Goal: Task Accomplishment & Management: Manage account settings

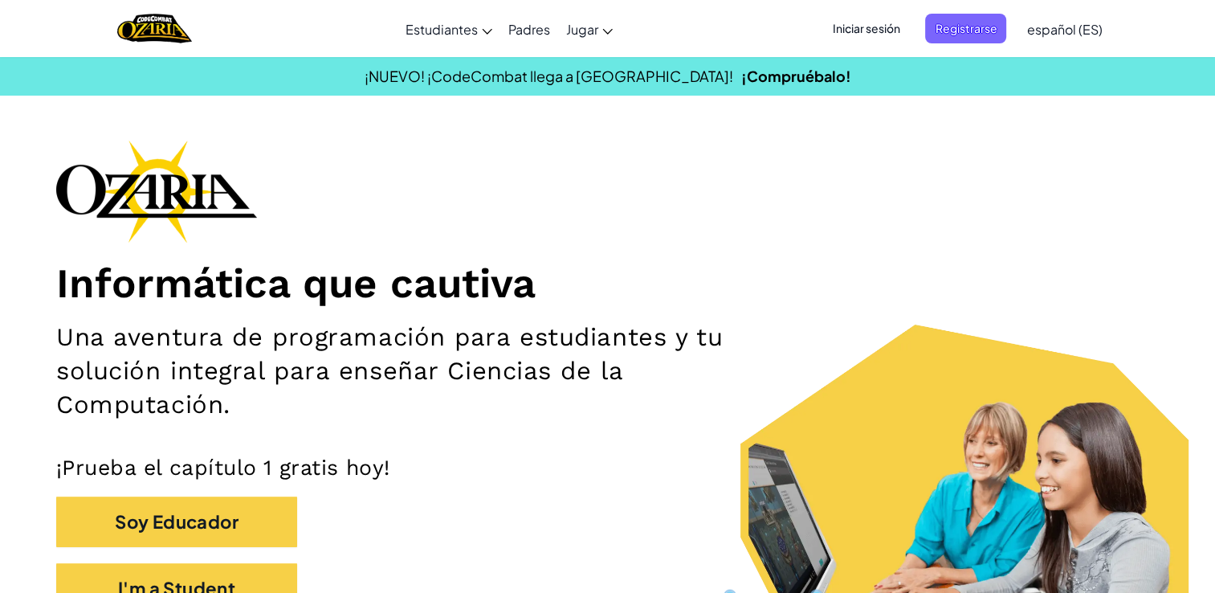
click at [875, 29] on span "Iniciar sesión" at bounding box center [865, 29] width 87 height 30
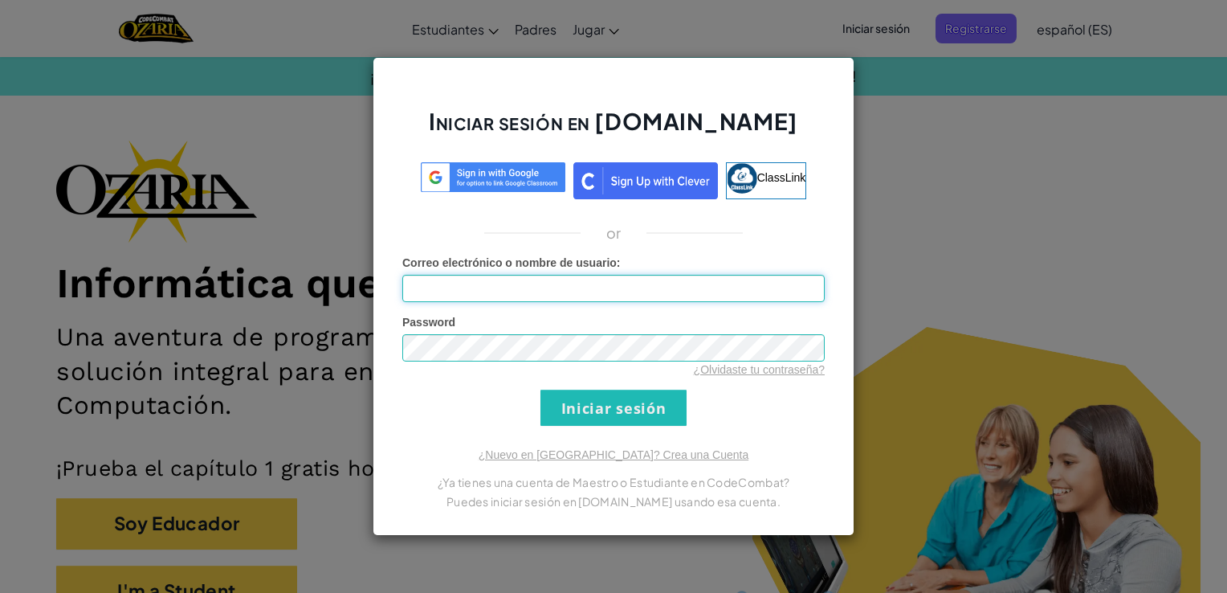
type input "[EMAIL_ADDRESS][DOMAIN_NAME]"
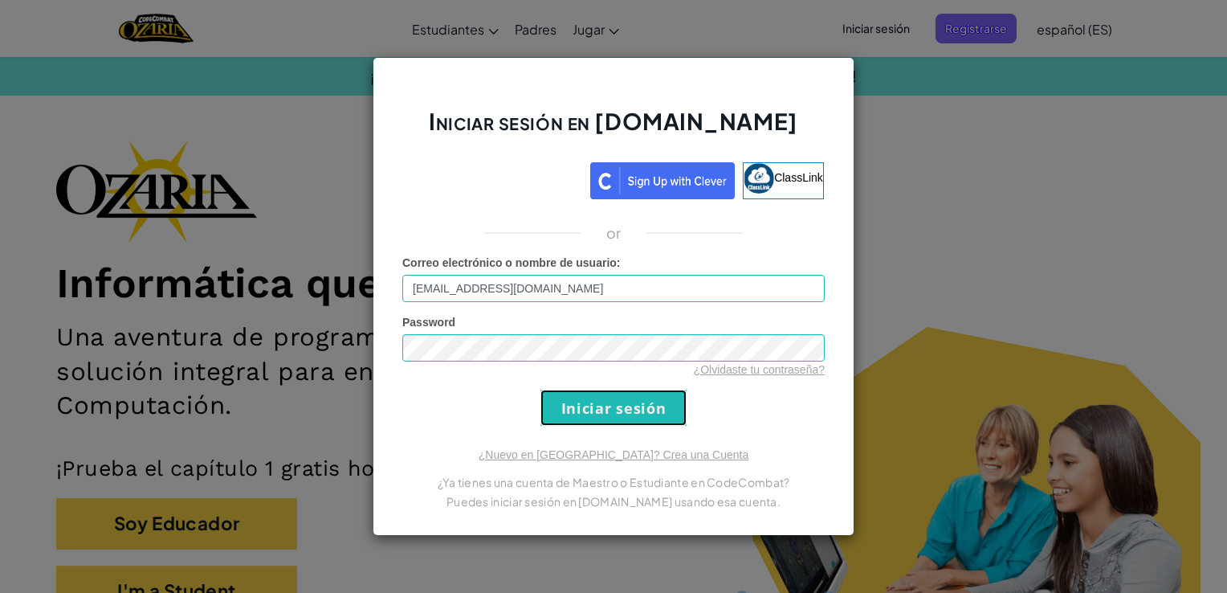
click at [637, 416] on input "Iniciar sesión" at bounding box center [614, 408] width 146 height 36
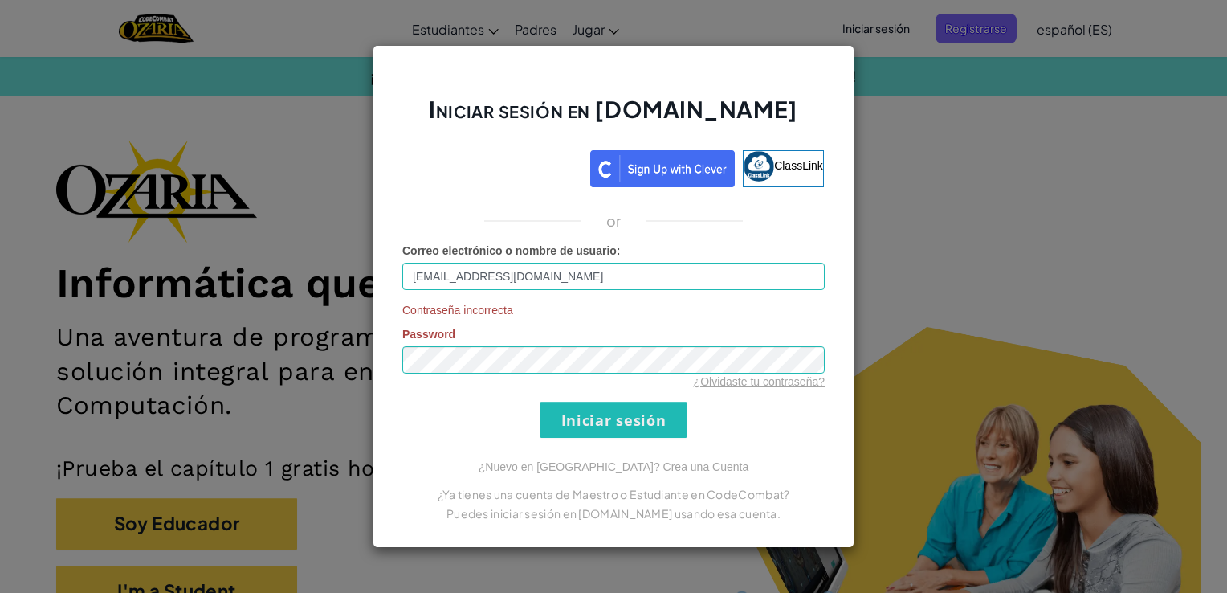
click at [406, 412] on form "Correo electrónico o nombre de usuario : [EMAIL_ADDRESS][DOMAIN_NAME] Contraseñ…" at bounding box center [613, 340] width 422 height 195
click at [370, 361] on div "Iniciar sesión en [DOMAIN_NAME] ClassLink or Correo electrónico o nombre de usu…" at bounding box center [613, 296] width 1227 height 593
click at [765, 410] on form "Correo electrónico o nombre de usuario : [EMAIL_ADDRESS][DOMAIN_NAME] Contraseñ…" at bounding box center [613, 340] width 422 height 195
click at [646, 416] on input "Iniciar sesión" at bounding box center [614, 420] width 146 height 36
click at [692, 300] on form "Correo electrónico o nombre de usuario : [EMAIL_ADDRESS][DOMAIN_NAME] Contraseñ…" at bounding box center [613, 340] width 422 height 195
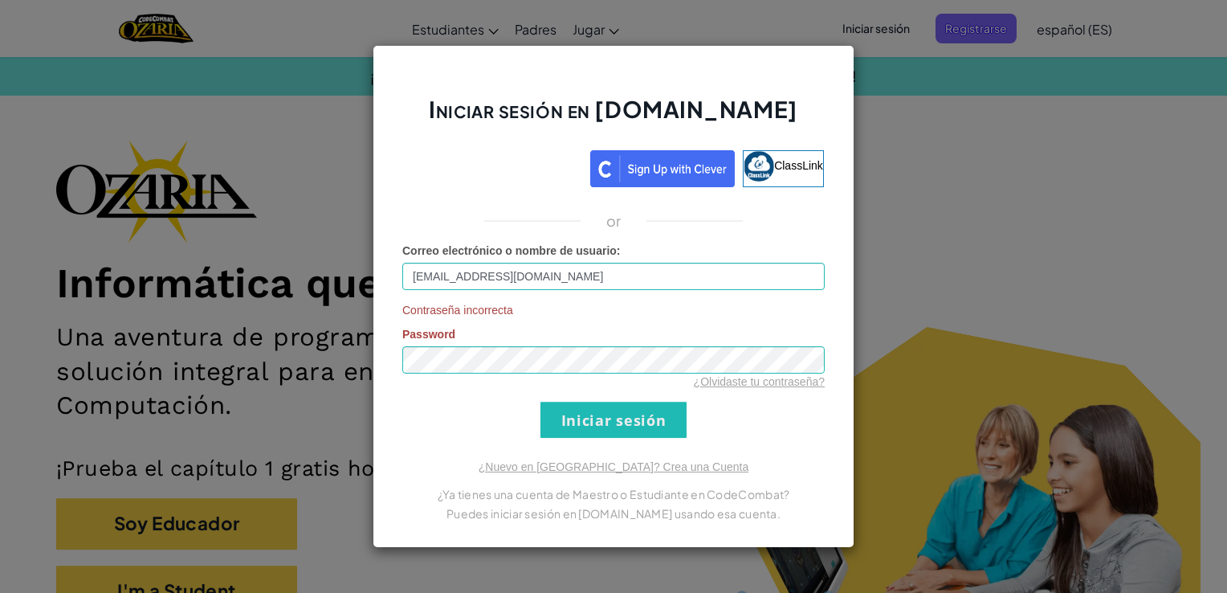
click at [947, 224] on div "Iniciar sesión en [DOMAIN_NAME] ClassLink or Correo electrónico o nombre de usu…" at bounding box center [613, 296] width 1227 height 593
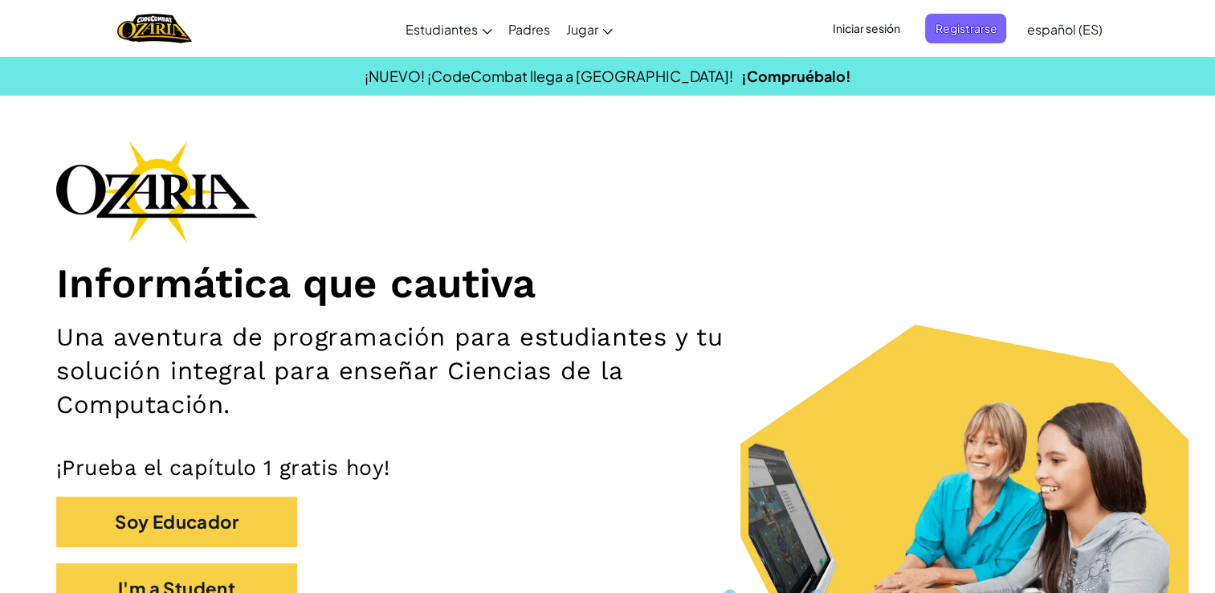
click at [868, 30] on span "Iniciar sesión" at bounding box center [865, 29] width 87 height 30
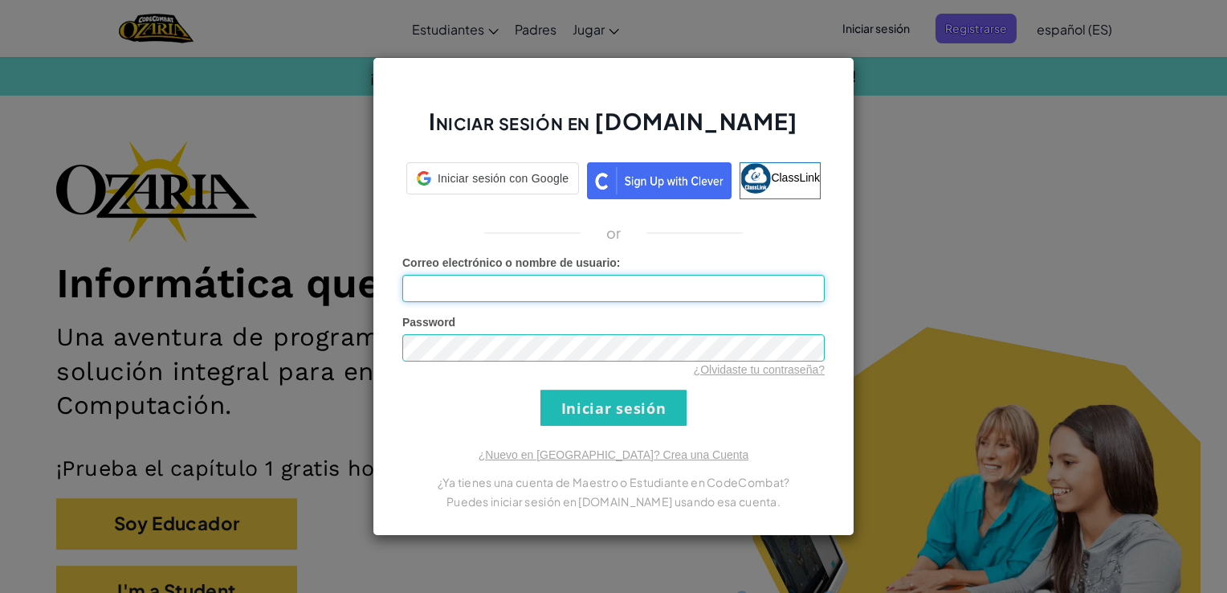
type input "[EMAIL_ADDRESS][DOMAIN_NAME]"
